Goal: Task Accomplishment & Management: Manage account settings

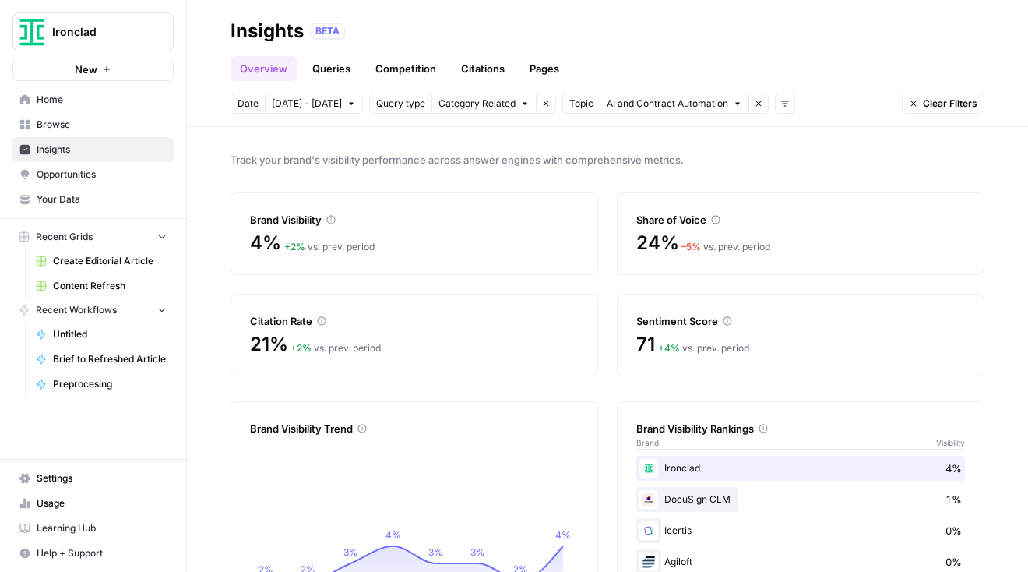
scroll to position [9, 0]
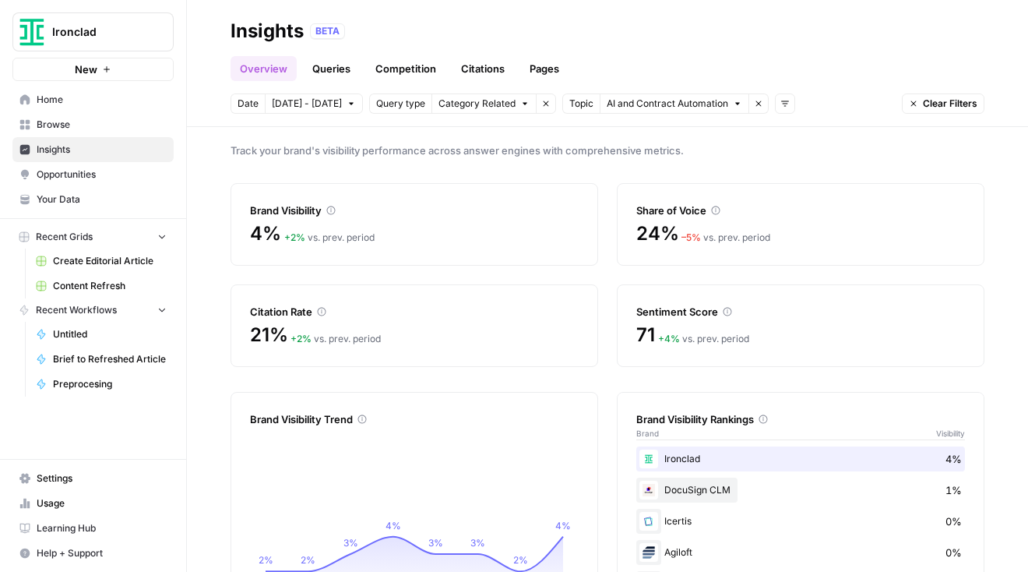
click at [733, 105] on icon "button" at bounding box center [737, 103] width 9 height 9
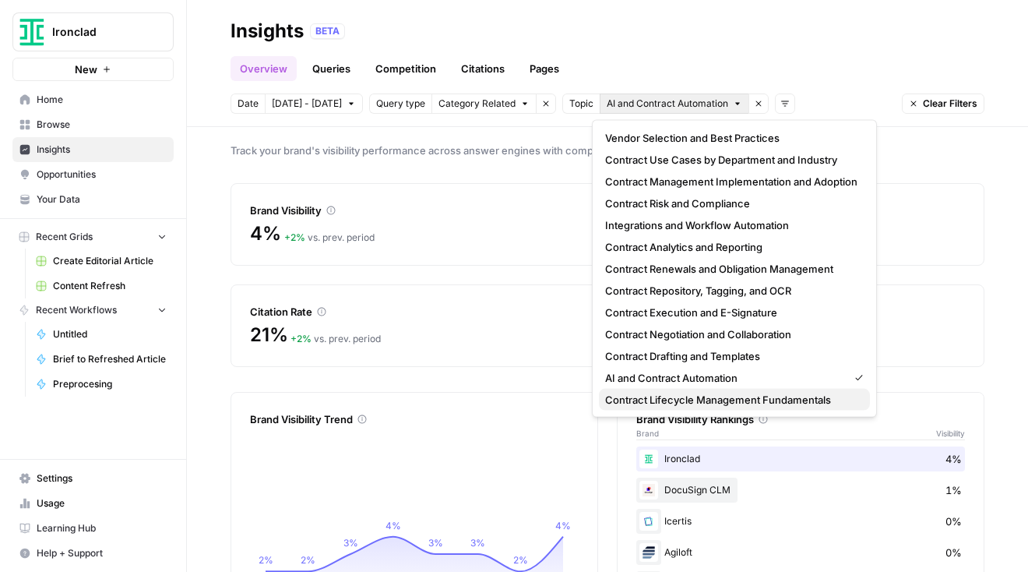
click at [678, 397] on span "Contract Lifecycle Management Fundamentals" at bounding box center [731, 400] width 252 height 16
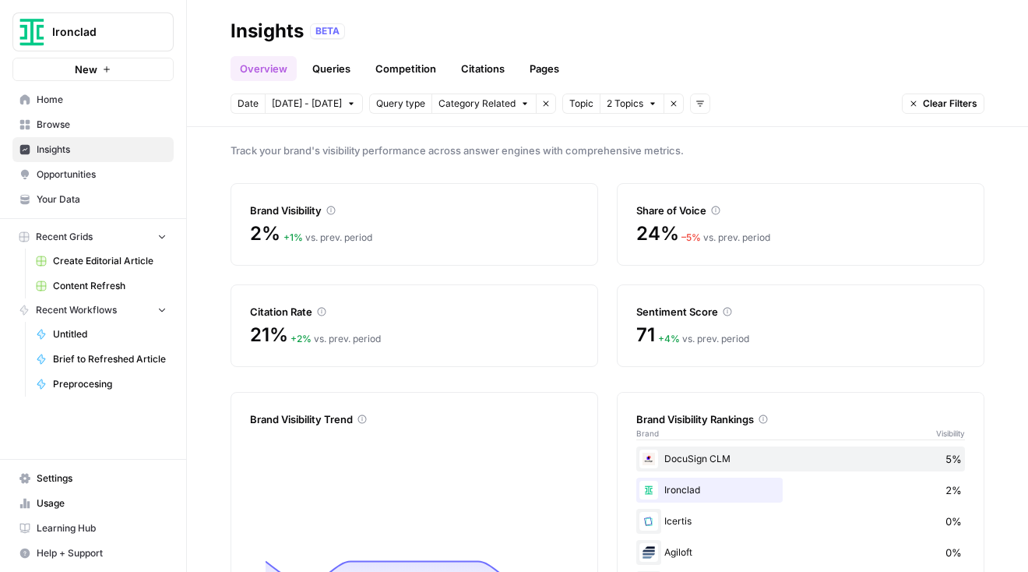
click at [650, 103] on icon "button" at bounding box center [652, 104] width 5 height 2
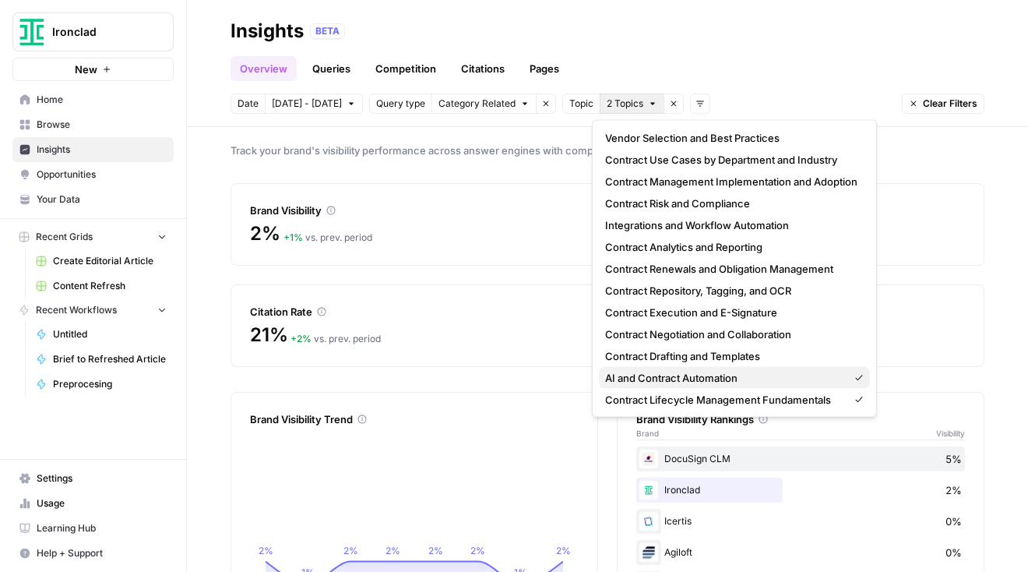
click at [854, 375] on icon "button" at bounding box center [858, 377] width 9 height 9
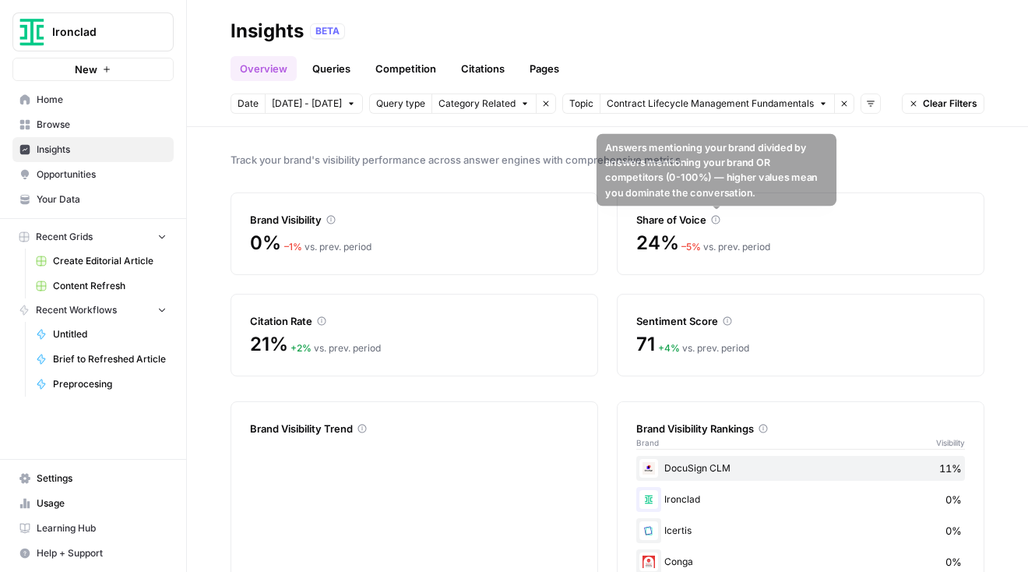
click at [718, 218] on icon at bounding box center [715, 219] width 9 height 9
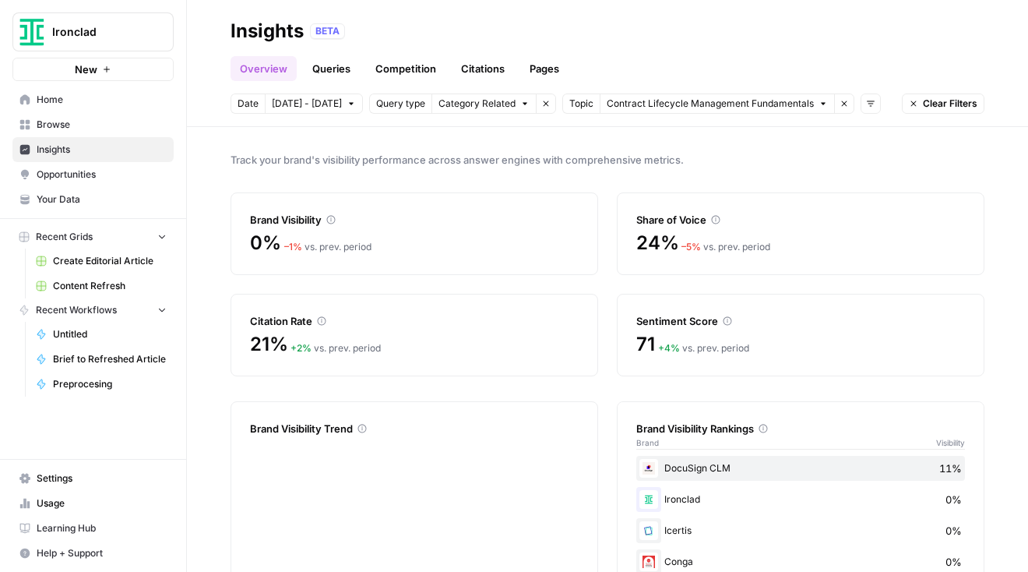
click at [424, 71] on link "Competition" at bounding box center [405, 68] width 79 height 25
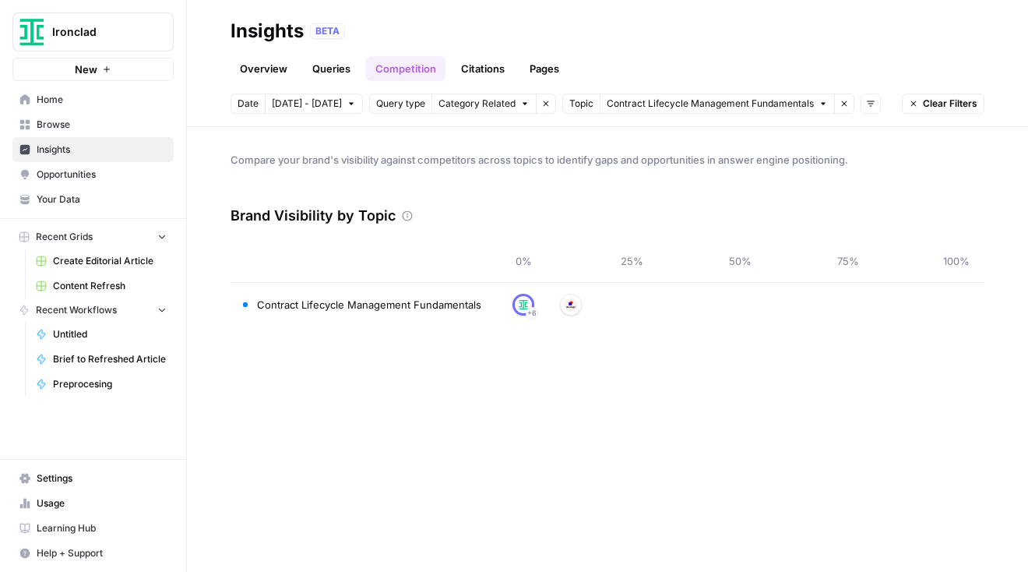
click at [478, 71] on link "Citations" at bounding box center [483, 68] width 62 height 25
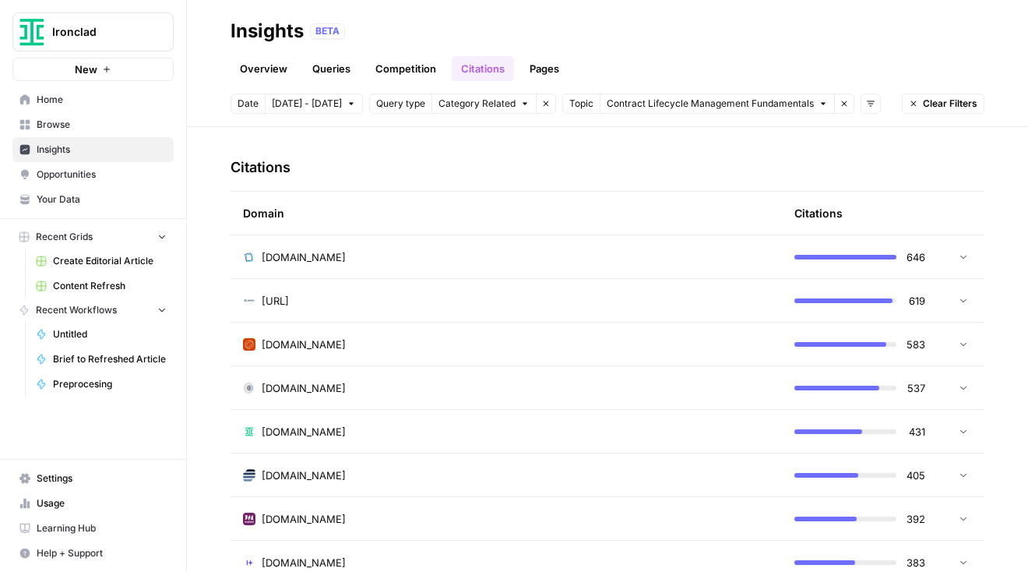
scroll to position [343, 0]
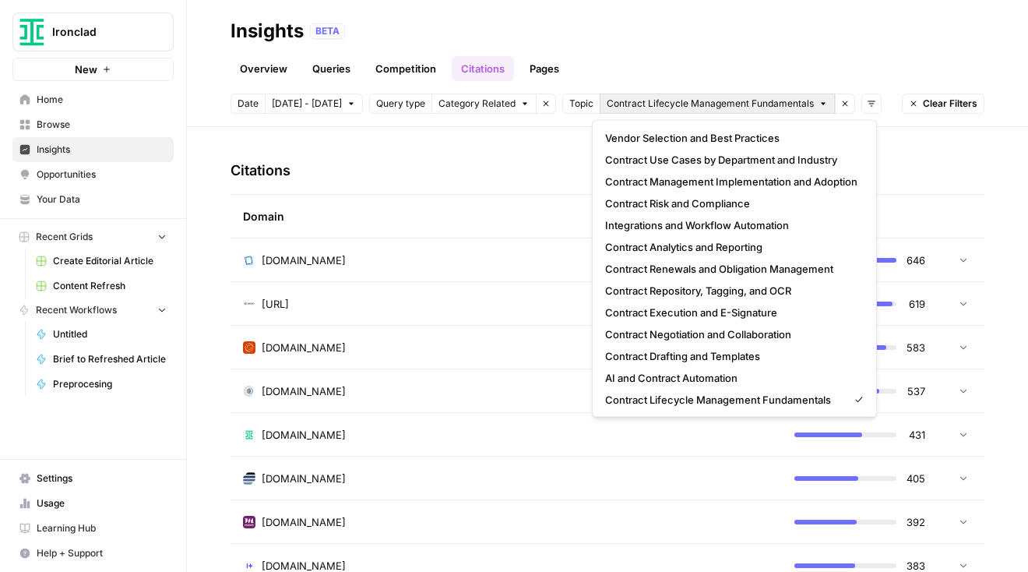
click at [818, 102] on icon "button" at bounding box center [822, 103] width 9 height 9
click at [758, 338] on span "Contract Negotiation and Collaboration" at bounding box center [731, 334] width 252 height 16
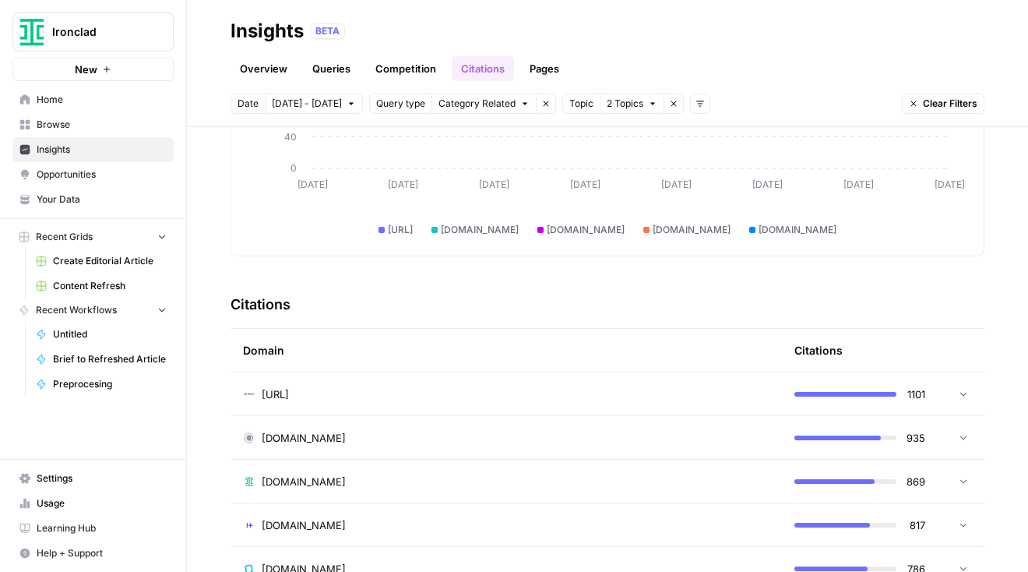
scroll to position [209, 0]
click at [648, 104] on icon "button" at bounding box center [652, 103] width 9 height 9
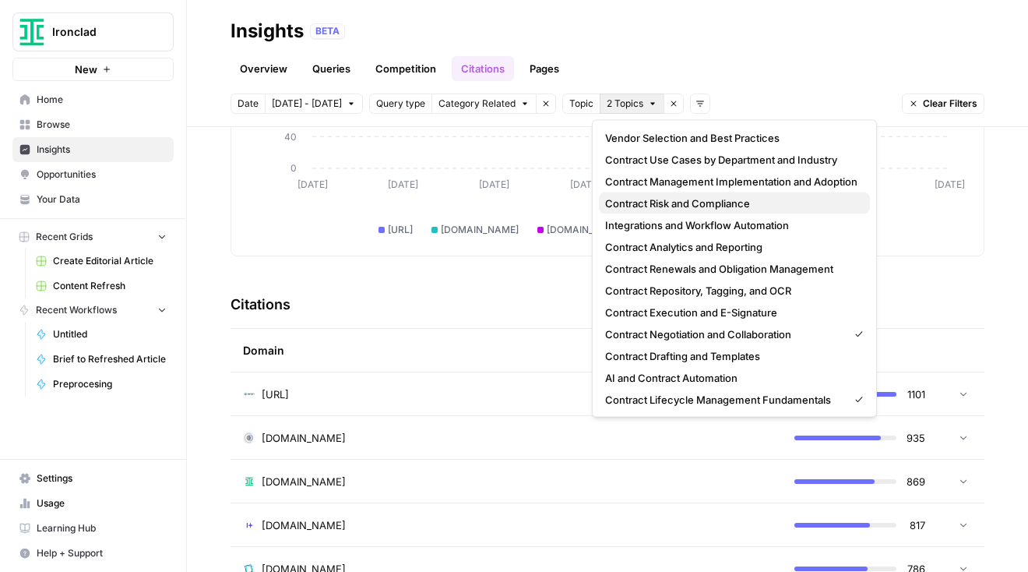
click at [632, 205] on span "Contract Risk and Compliance" at bounding box center [731, 203] width 252 height 16
click at [648, 106] on icon "button" at bounding box center [652, 103] width 9 height 9
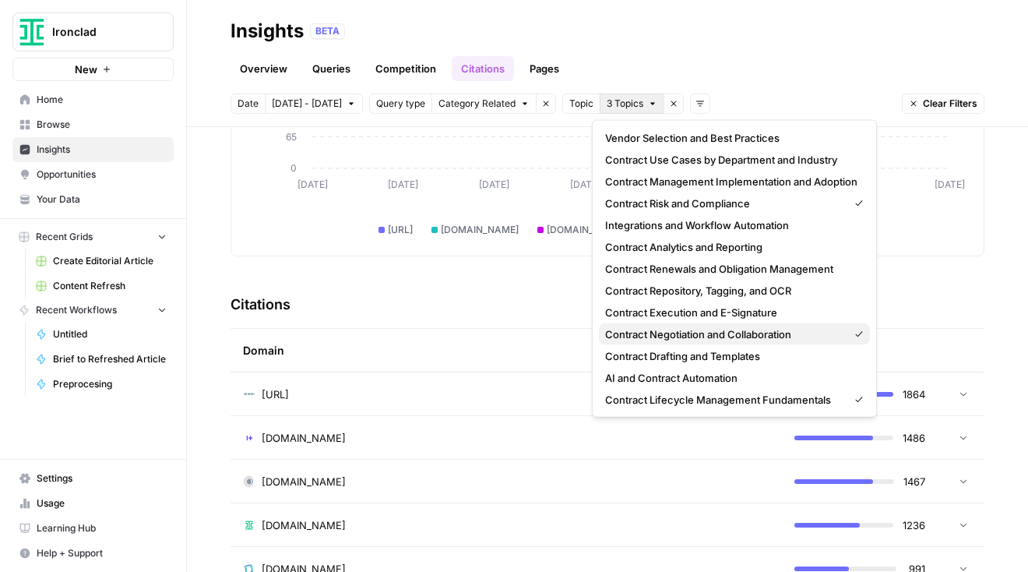
drag, startPoint x: 856, startPoint y: 338, endPoint x: 856, endPoint y: 353, distance: 14.8
click at [856, 338] on div "Contract Negotiation and Collaboration" at bounding box center [734, 334] width 259 height 16
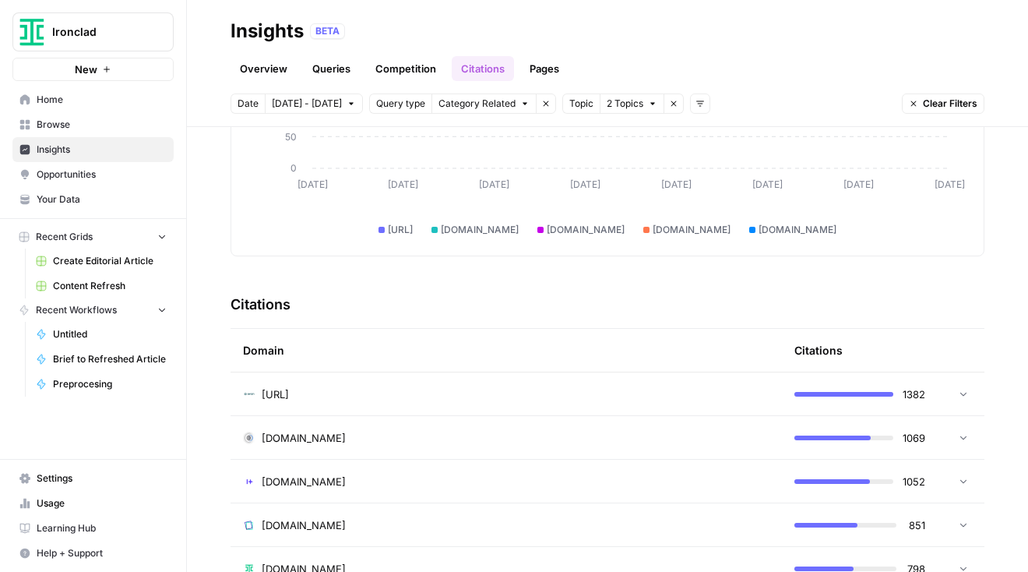
click at [648, 106] on icon "button" at bounding box center [652, 103] width 9 height 9
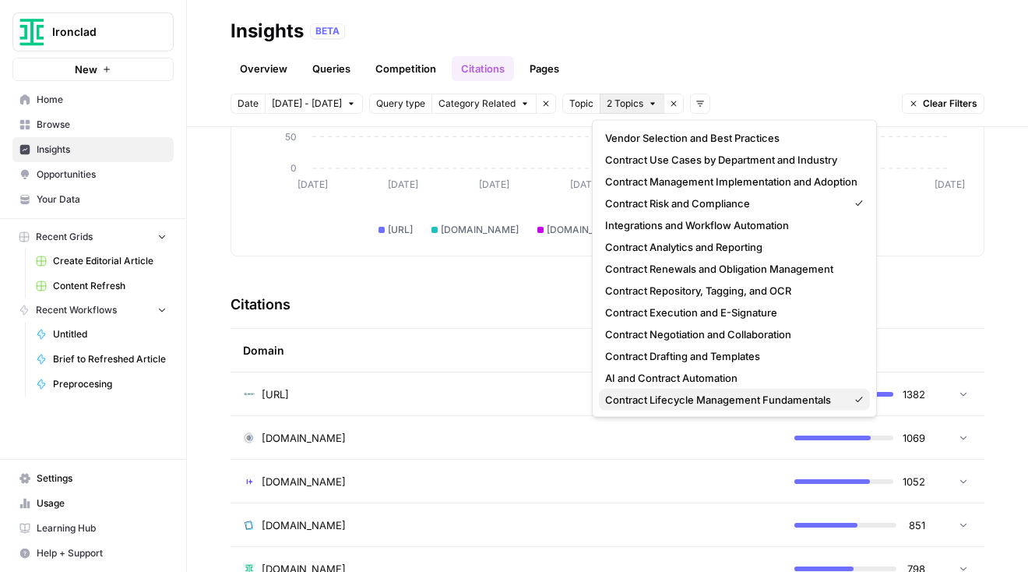
click at [858, 400] on icon "button" at bounding box center [859, 398] width 7 height 5
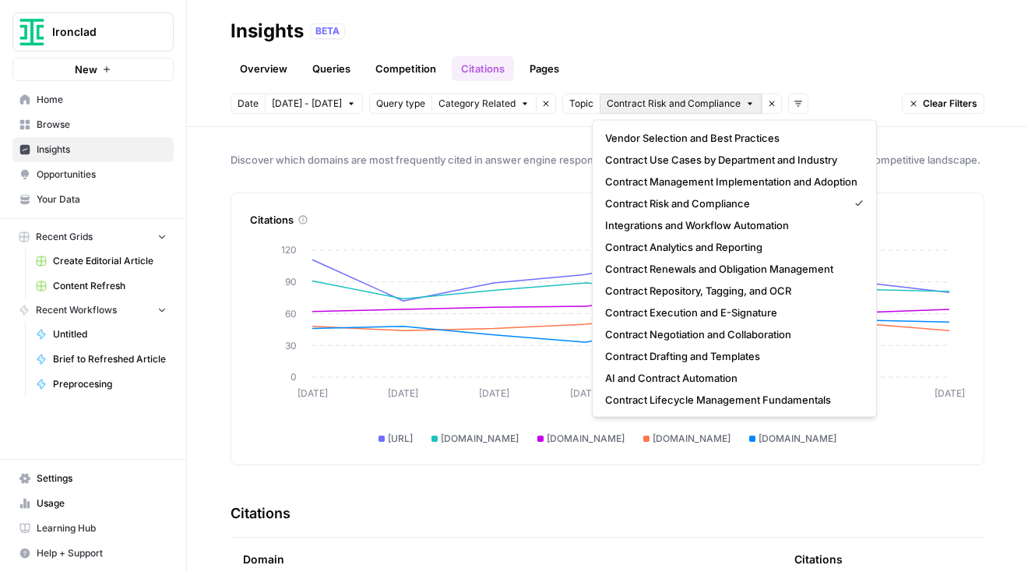
click at [619, 104] on span "Contract Risk and Compliance" at bounding box center [674, 104] width 134 height 14
click at [730, 398] on span "Contract Lifecycle Management Fundamentals" at bounding box center [731, 400] width 252 height 16
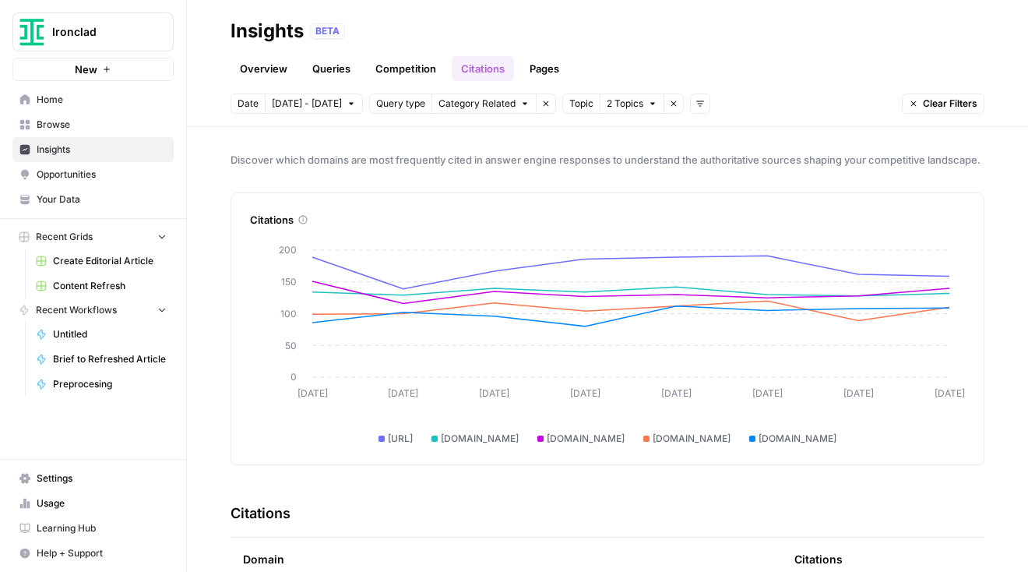
click at [340, 72] on link "Queries" at bounding box center [331, 68] width 57 height 25
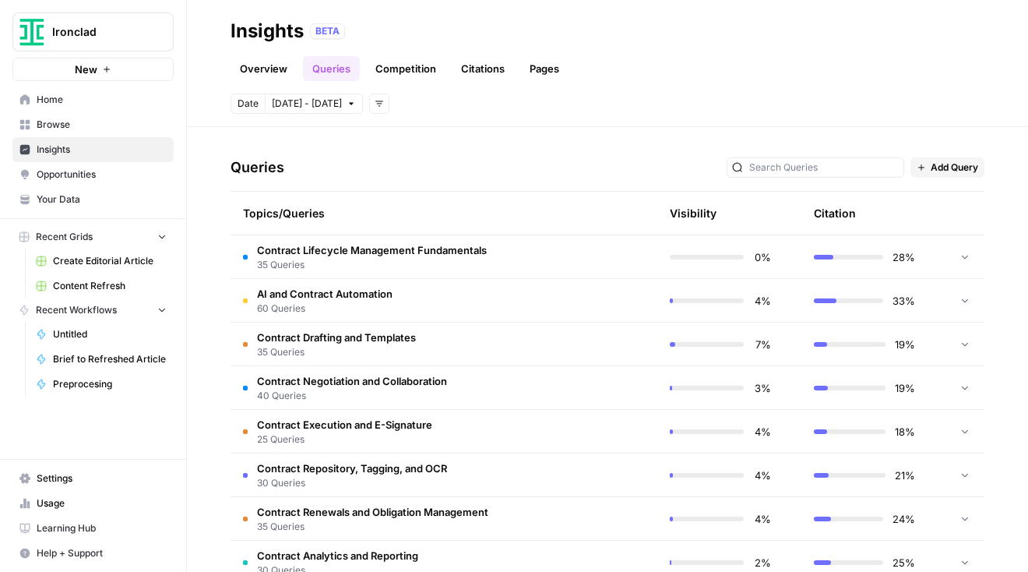
scroll to position [300, 0]
click at [444, 248] on span "Contract Lifecycle Management Fundamentals" at bounding box center [372, 249] width 230 height 16
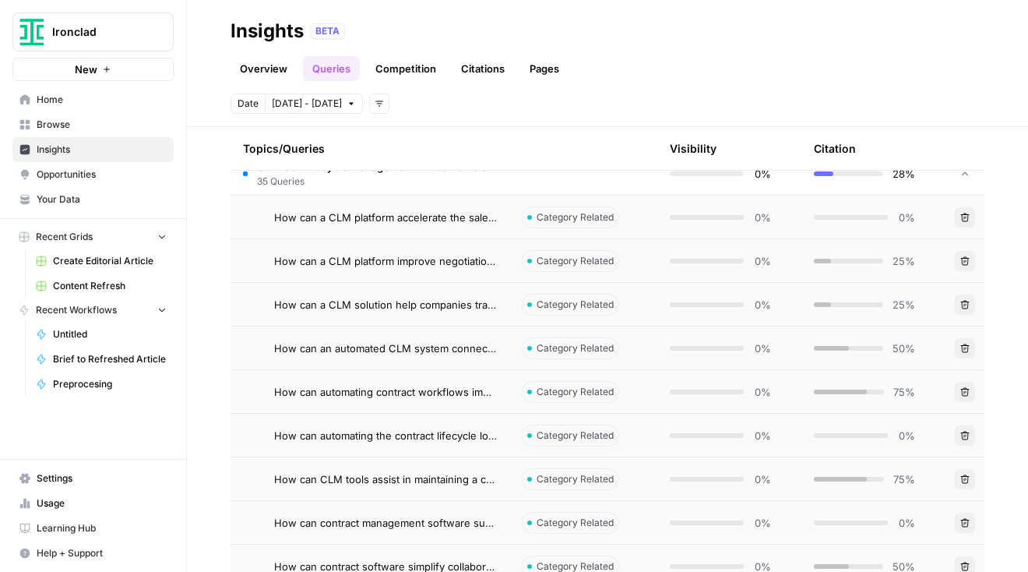
scroll to position [383, 0]
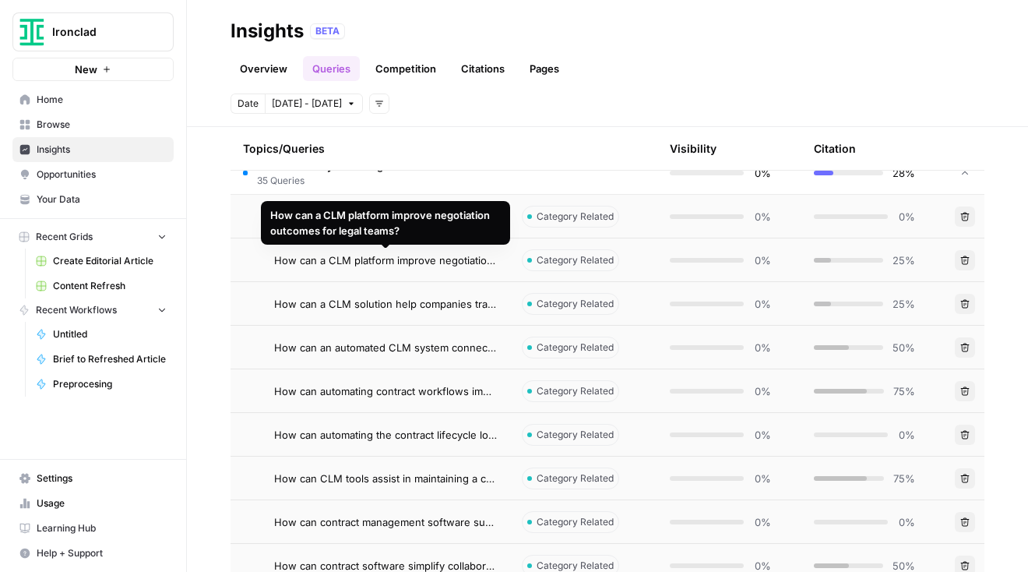
click at [382, 259] on span "How can a CLM platform improve negotiation outcomes for legal teams?" at bounding box center [385, 260] width 223 height 16
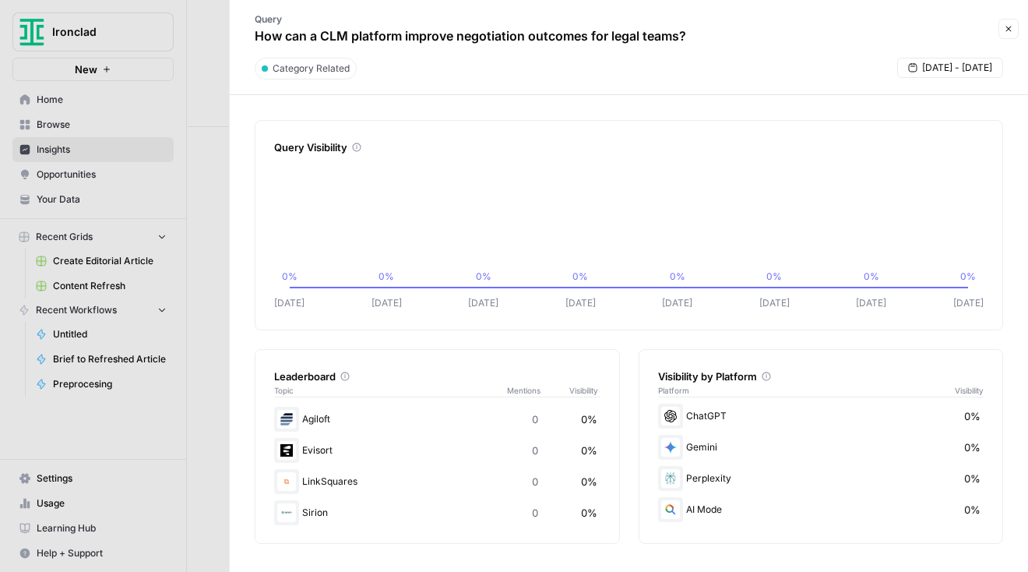
click at [54, 101] on div at bounding box center [514, 286] width 1028 height 572
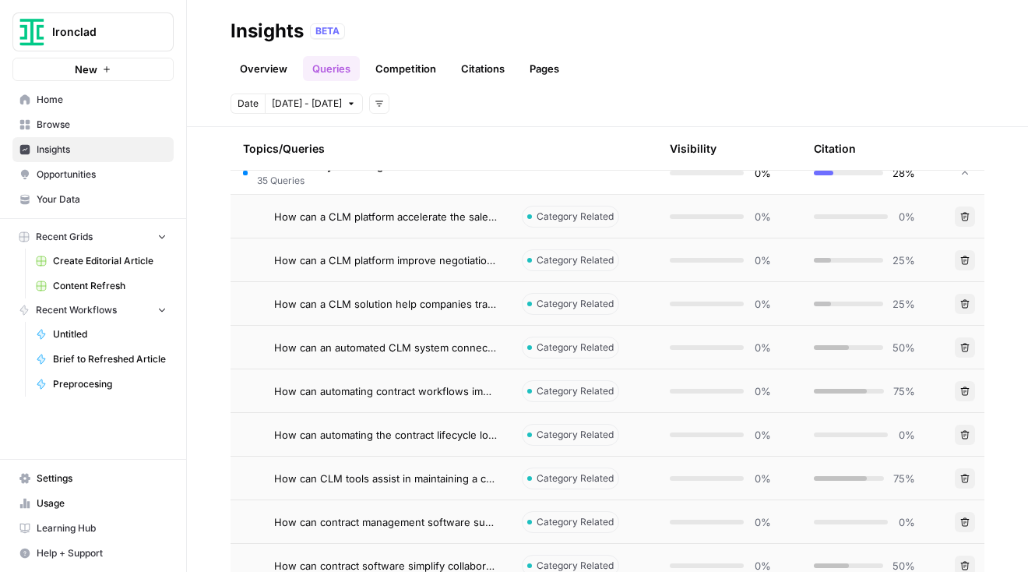
click at [272, 76] on link "Overview" at bounding box center [264, 68] width 66 height 25
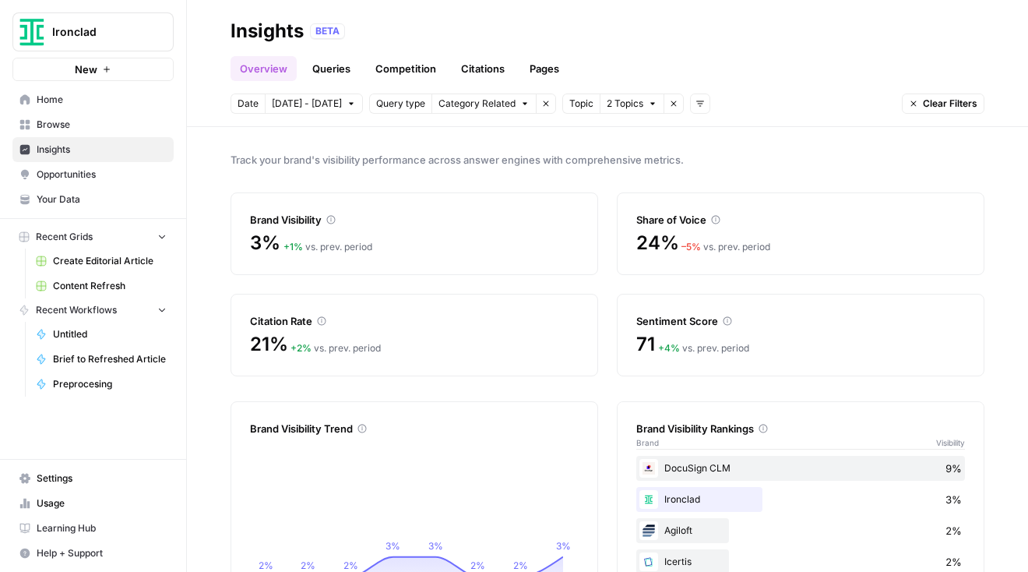
click at [64, 481] on span "Settings" at bounding box center [102, 478] width 130 height 14
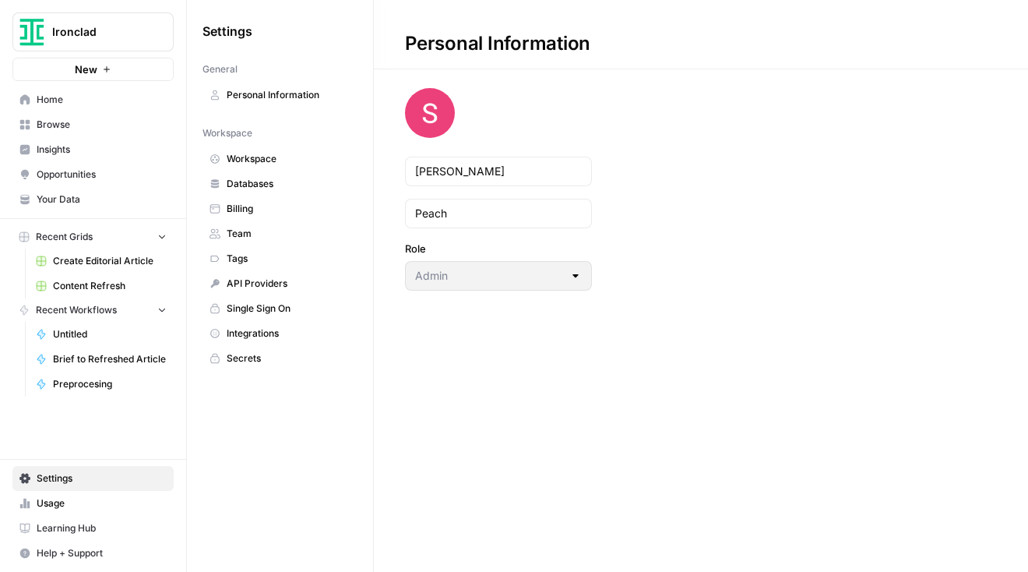
click at [259, 331] on span "Integrations" at bounding box center [289, 333] width 124 height 14
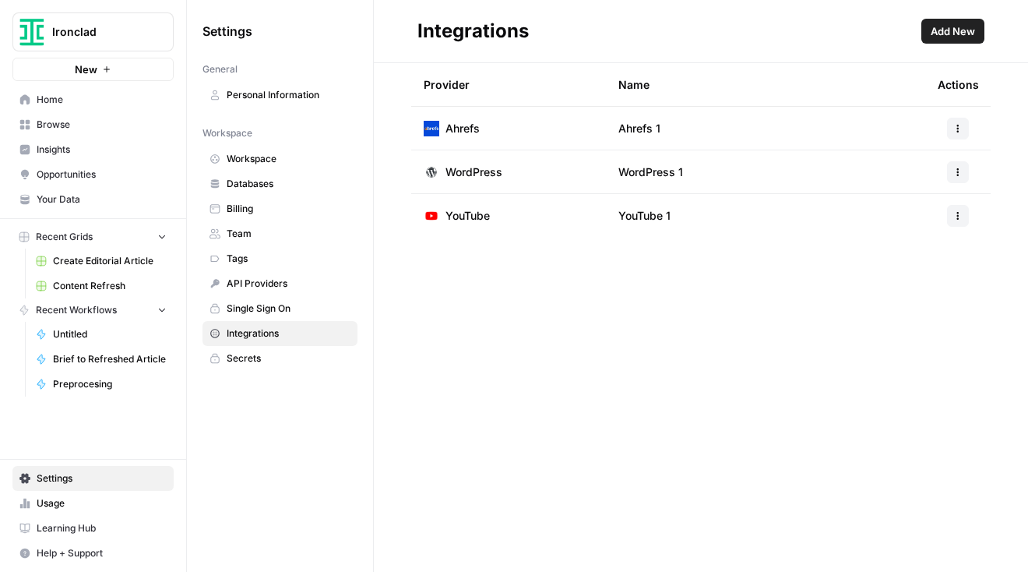
click at [950, 35] on span "Add New" at bounding box center [953, 31] width 44 height 16
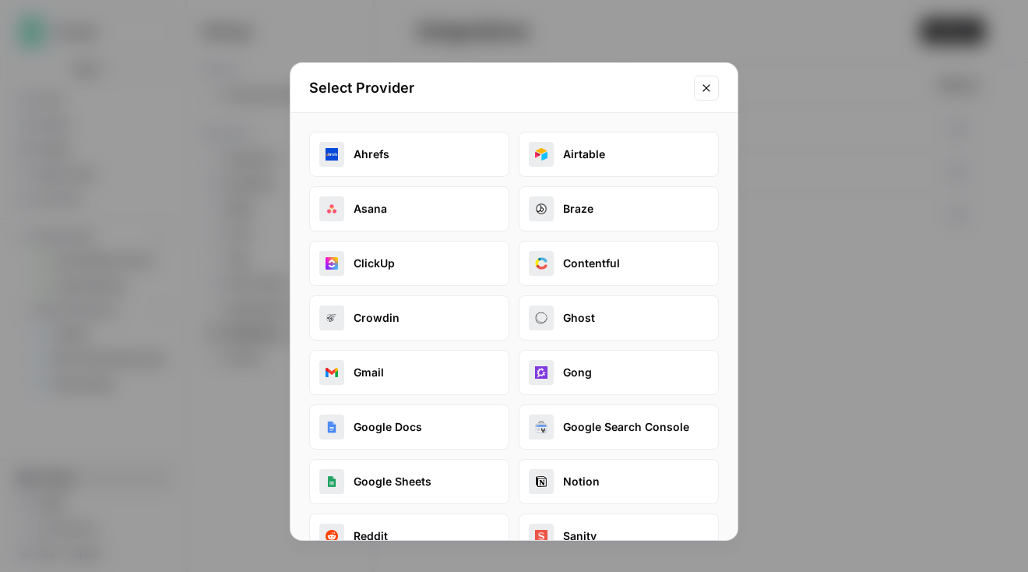
click at [612, 428] on button "Google Search Console" at bounding box center [619, 426] width 200 height 45
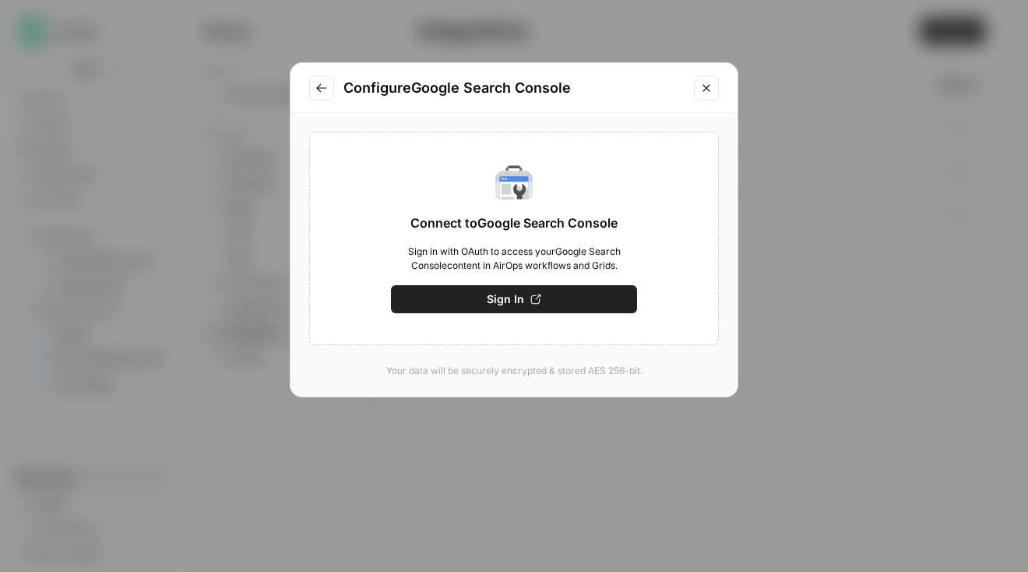
click at [509, 303] on span "Sign In" at bounding box center [505, 299] width 37 height 16
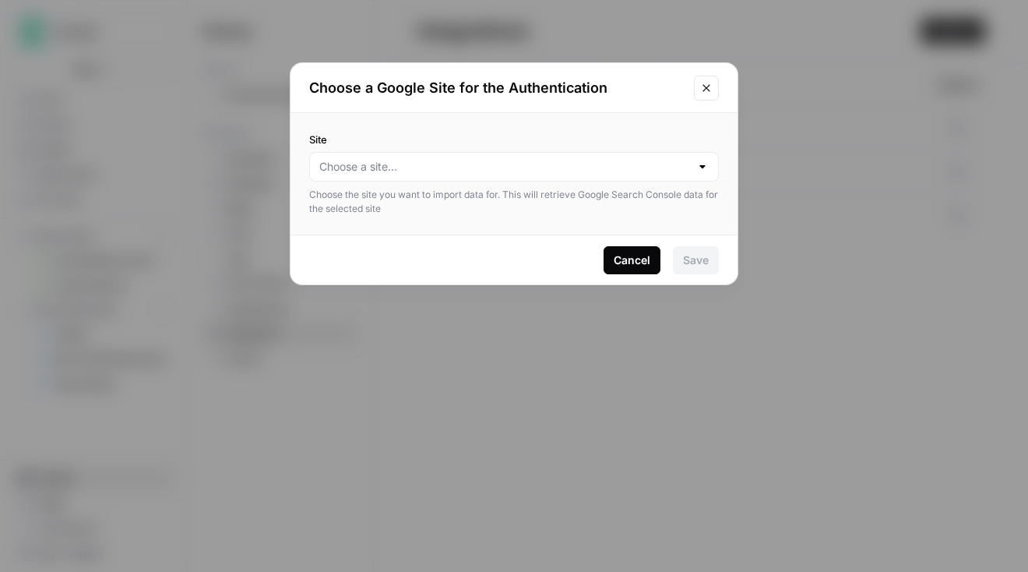
click at [702, 168] on div at bounding box center [702, 167] width 12 height 16
click at [393, 206] on span "https://ironcladapp.com/" at bounding box center [510, 206] width 377 height 16
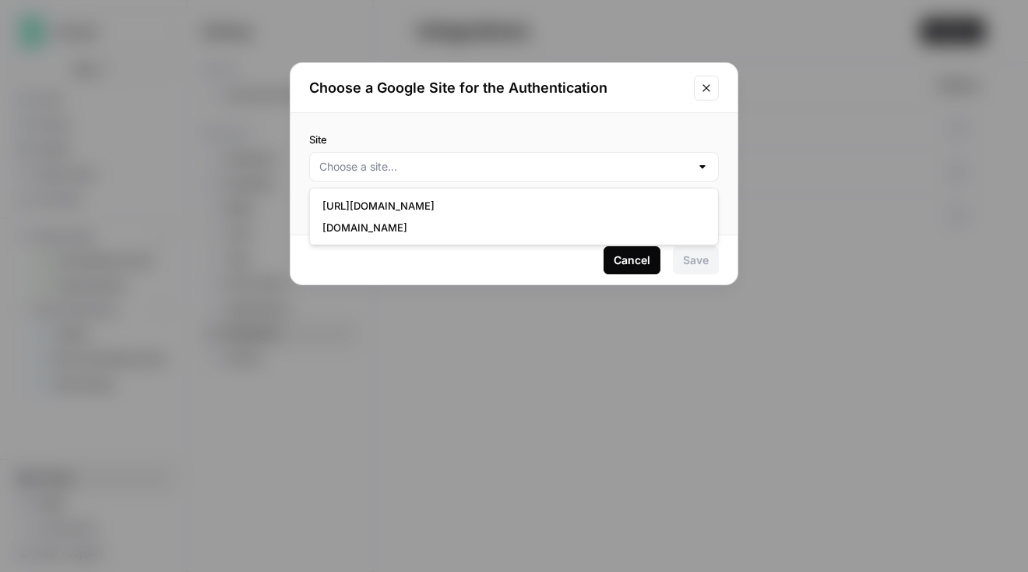
type input "https://ironcladapp.com/"
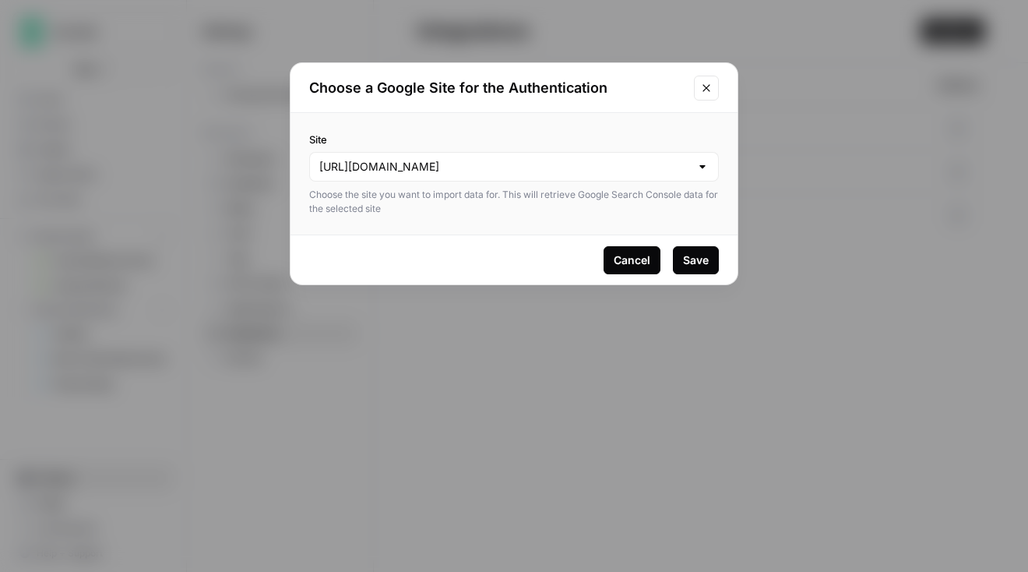
click at [707, 256] on div "Save" at bounding box center [696, 260] width 26 height 16
